Goal: Transaction & Acquisition: Download file/media

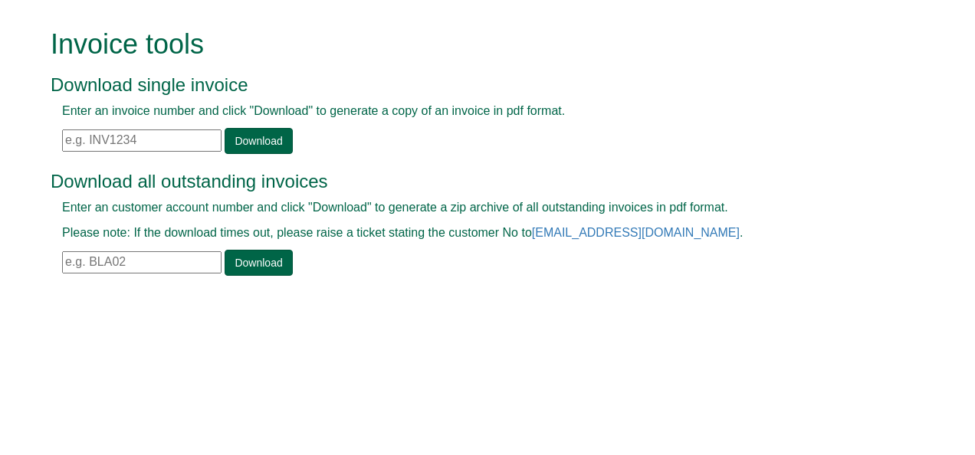
click at [127, 255] on input "text" at bounding box center [141, 262] width 159 height 22
paste input "COS19"
type input "C"
click at [189, 257] on input "text" at bounding box center [141, 262] width 159 height 22
click at [254, 263] on link "Download" at bounding box center [258, 263] width 67 height 26
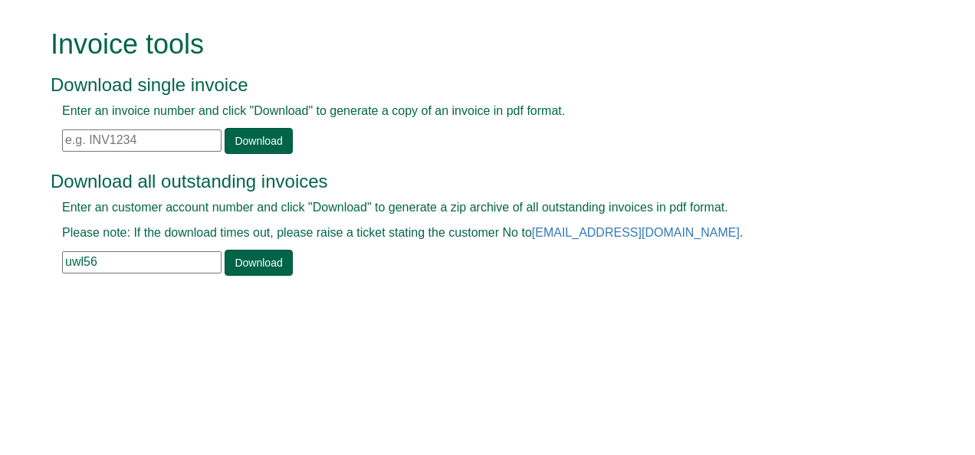
drag, startPoint x: 107, startPoint y: 261, endPoint x: 2, endPoint y: 269, distance: 106.1
click at [2, 269] on form "Invoice tools Download single invoice Enter an invoice number and click "Downlo…" at bounding box center [487, 154] width 975 height 308
paste input "ENTA001"
type input "ENTA001"
click at [234, 269] on link "Download" at bounding box center [258, 263] width 67 height 26
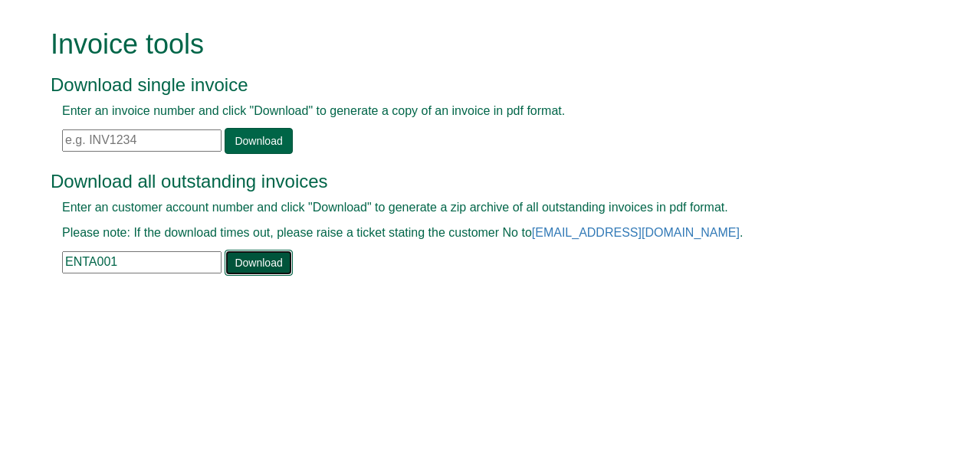
click at [274, 261] on link "Download" at bounding box center [258, 263] width 67 height 26
click at [110, 135] on input "text" at bounding box center [141, 141] width 159 height 22
paste input "INV1392434"
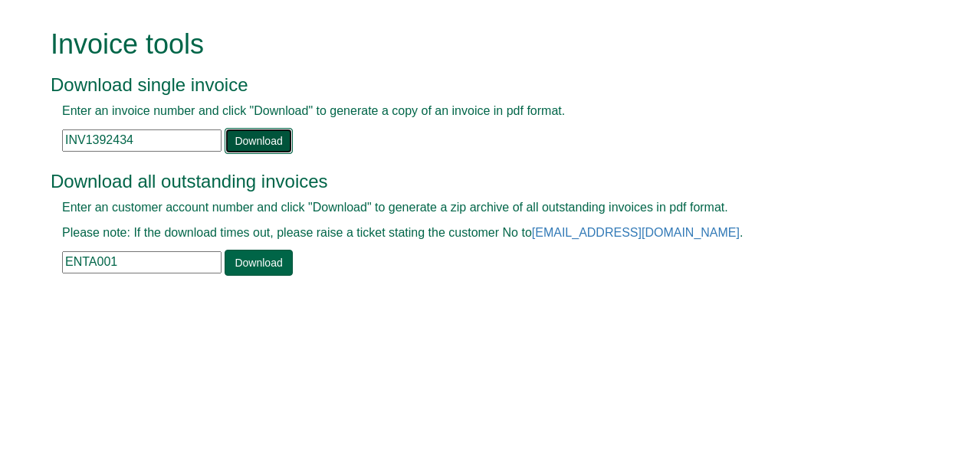
click at [255, 141] on link "Download" at bounding box center [258, 141] width 67 height 26
drag, startPoint x: 158, startPoint y: 149, endPoint x: 86, endPoint y: 133, distance: 73.8
click at [86, 133] on input "INV1392434" at bounding box center [141, 141] width 159 height 22
paste input "400876"
type input "INV1400876"
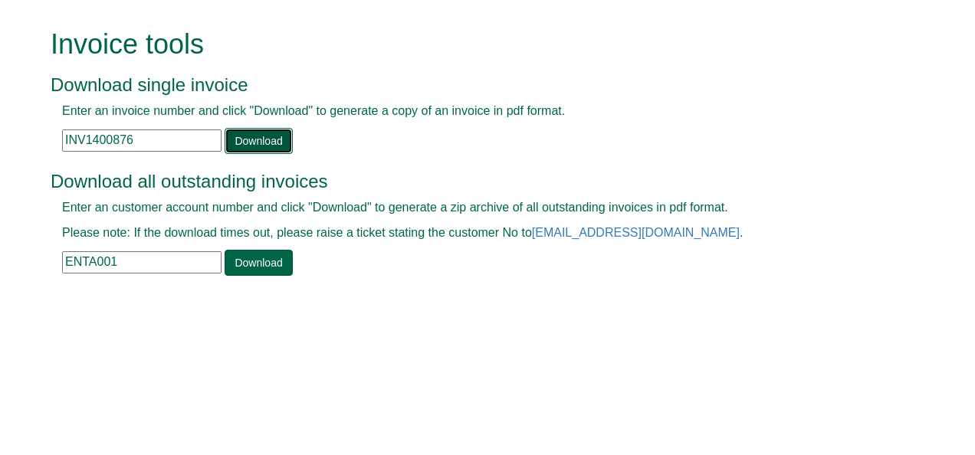
click at [225, 146] on link "Download" at bounding box center [258, 141] width 67 height 26
click at [232, 136] on link "Download" at bounding box center [258, 141] width 67 height 26
